Goal: Check status: Check status

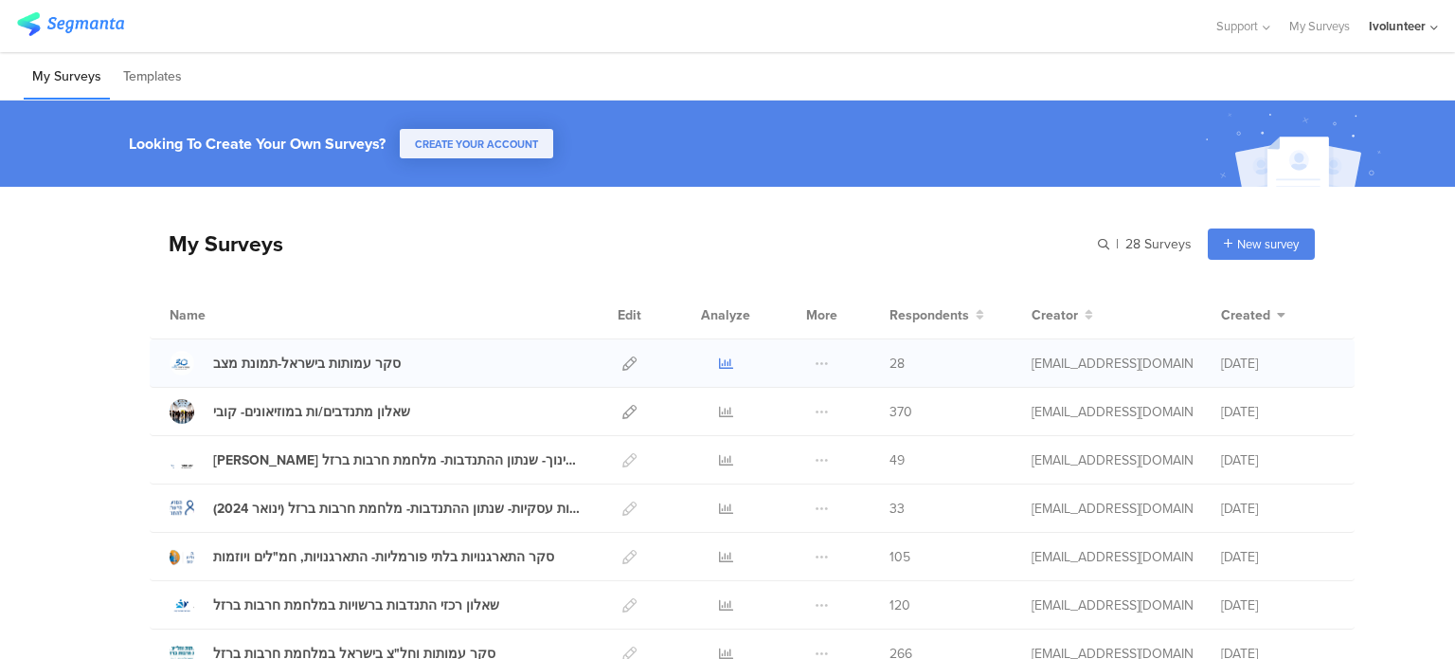
click at [719, 363] on icon at bounding box center [726, 363] width 14 height 14
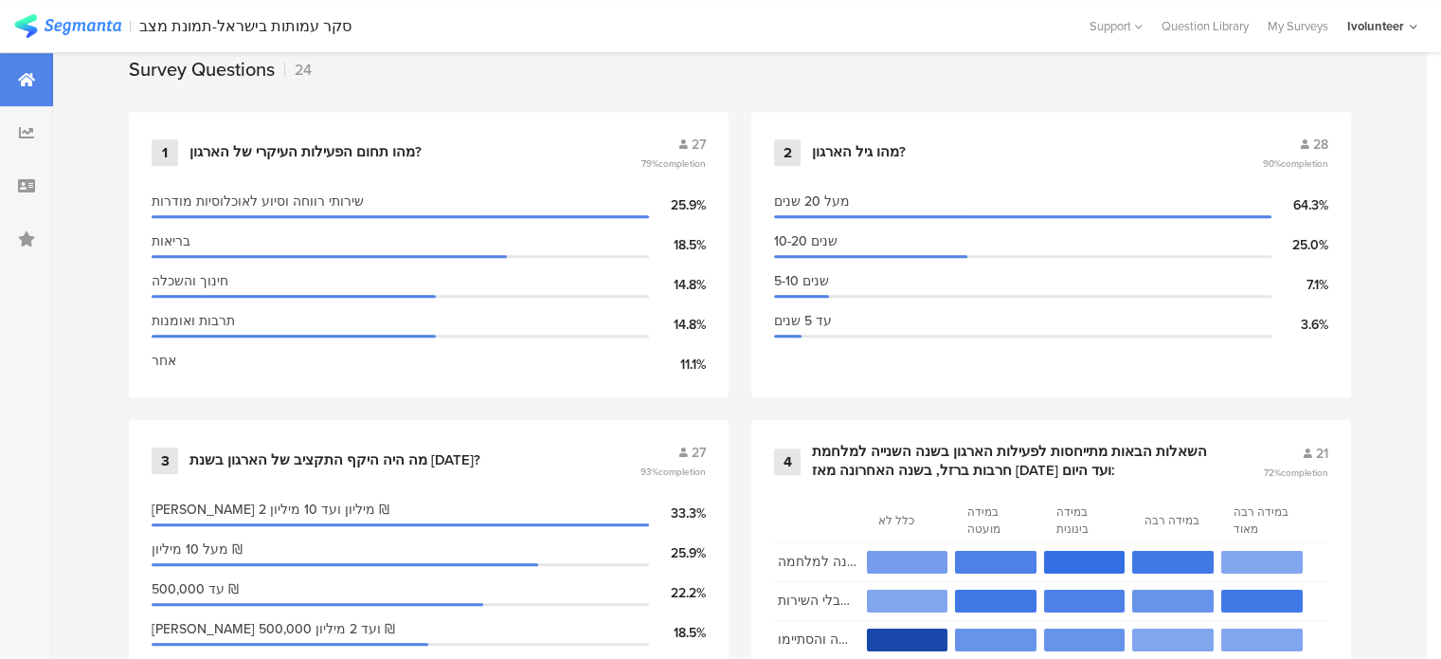
scroll to position [758, 0]
